Goal: Task Accomplishment & Management: Manage account settings

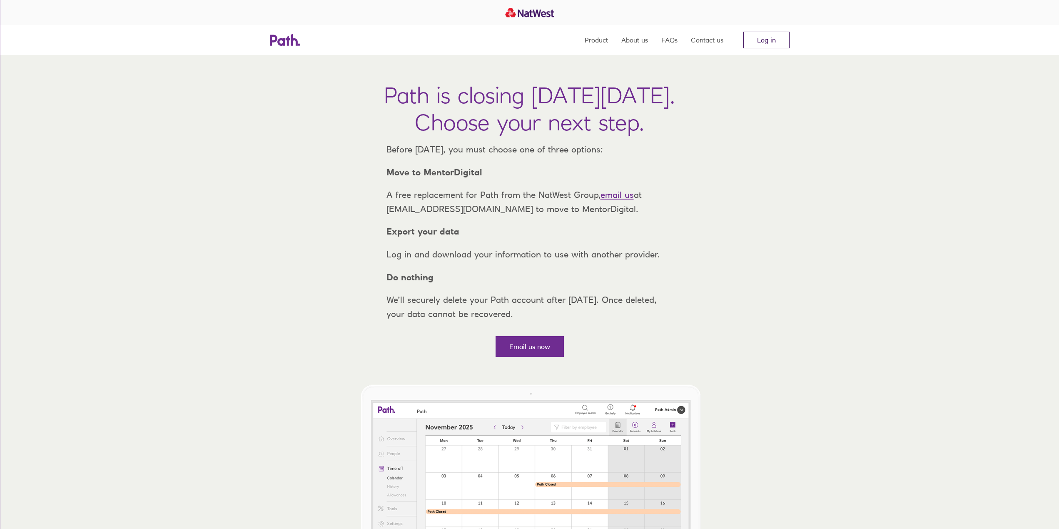
click at [763, 42] on link "Log in" at bounding box center [767, 40] width 46 height 17
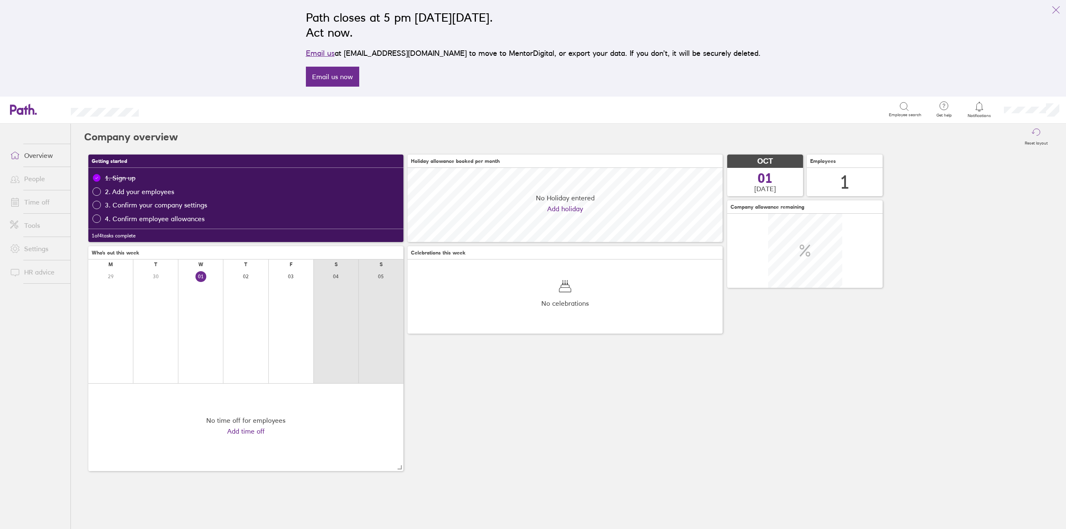
scroll to position [74, 315]
click at [1050, 13] on button "link" at bounding box center [1055, 10] width 17 height 17
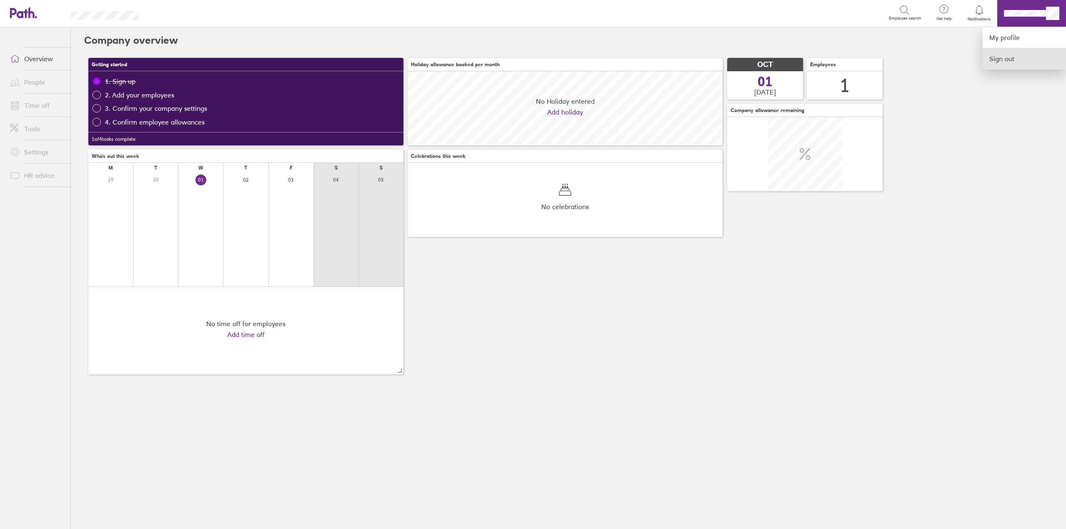
click at [1007, 60] on link "Sign out" at bounding box center [1023, 58] width 83 height 21
